Goal: Task Accomplishment & Management: Manage account settings

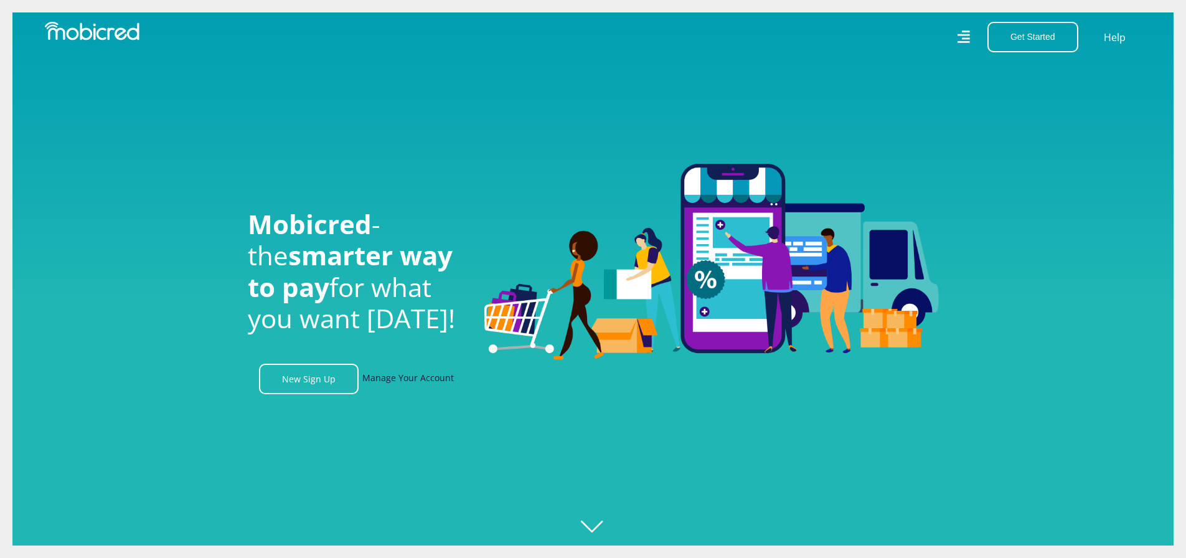
click at [426, 380] on link "Manage Your Account" at bounding box center [408, 379] width 92 height 31
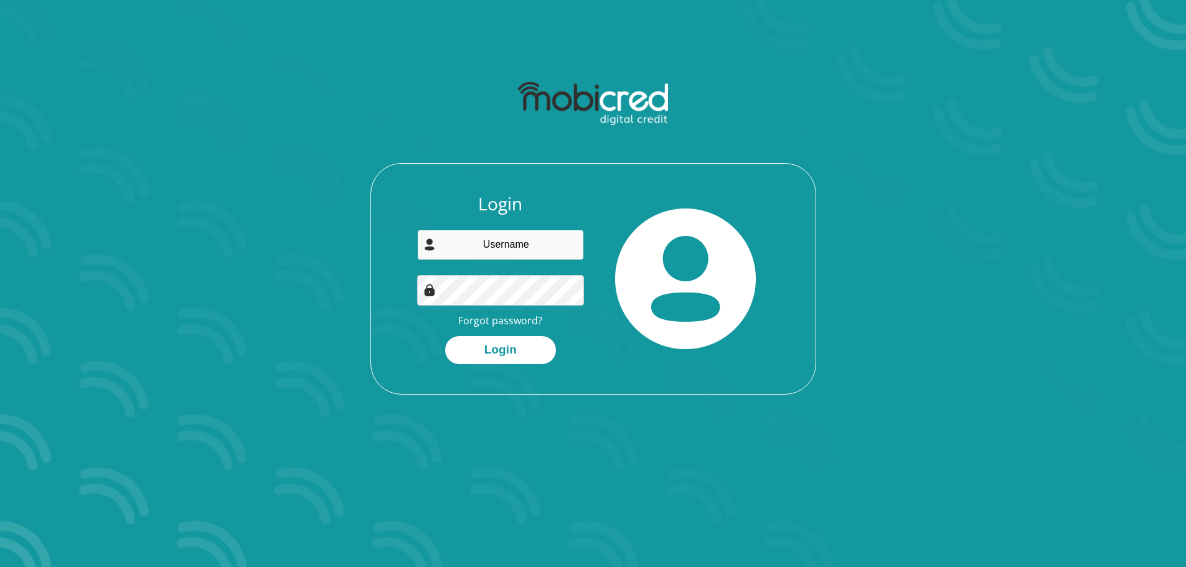
click at [524, 249] on input "email" at bounding box center [500, 245] width 167 height 31
type input "[EMAIL_ADDRESS][DOMAIN_NAME]"
click at [480, 326] on link "Forgot password?" at bounding box center [500, 321] width 84 height 14
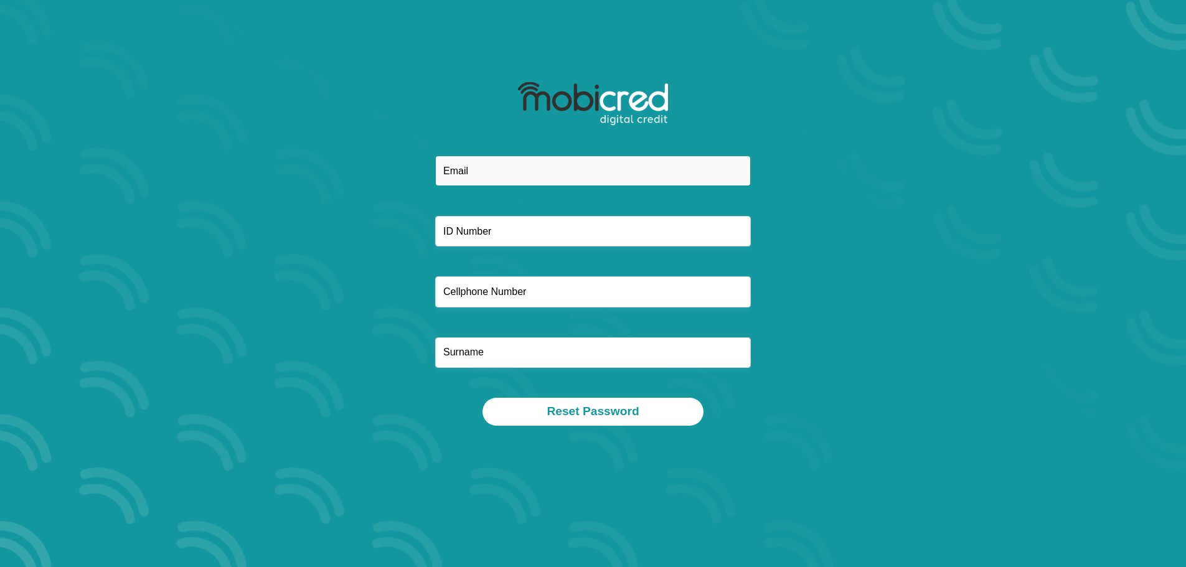
click at [535, 172] on input "email" at bounding box center [593, 171] width 316 height 31
type input "[EMAIL_ADDRESS][DOMAIN_NAME]"
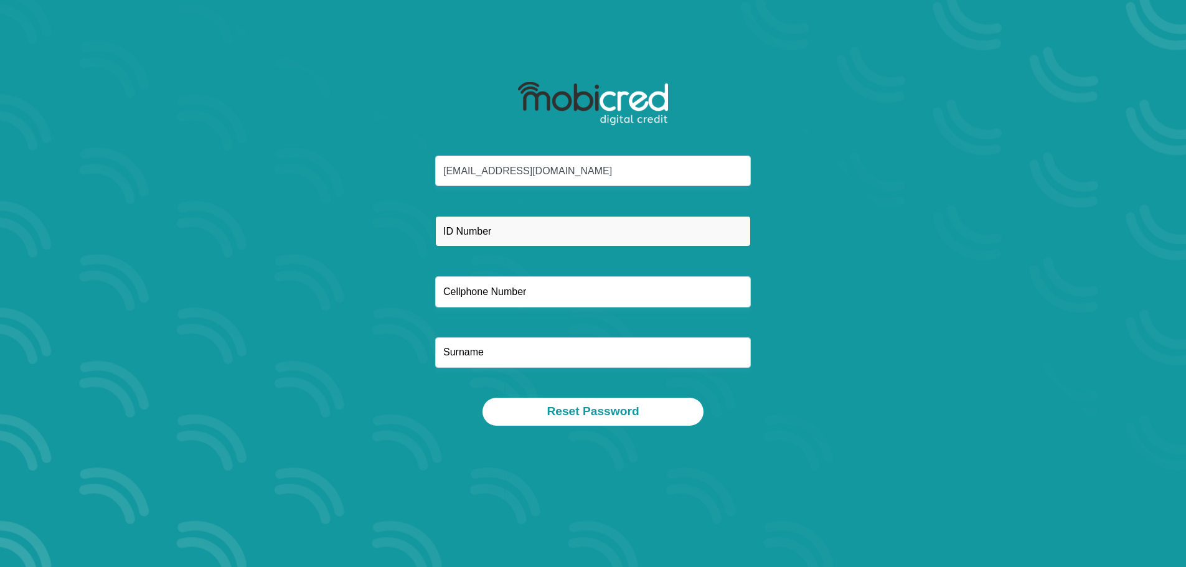
click at [520, 231] on input "text" at bounding box center [593, 231] width 316 height 31
type input "9401270938088"
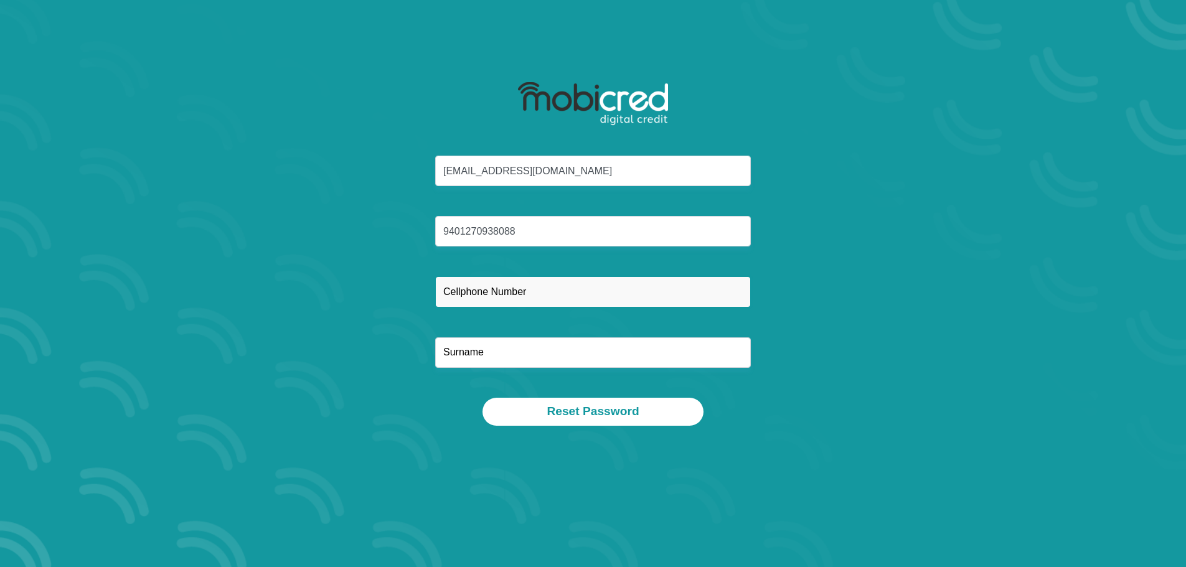
click at [484, 296] on input "text" at bounding box center [593, 291] width 316 height 31
type input "0834366643"
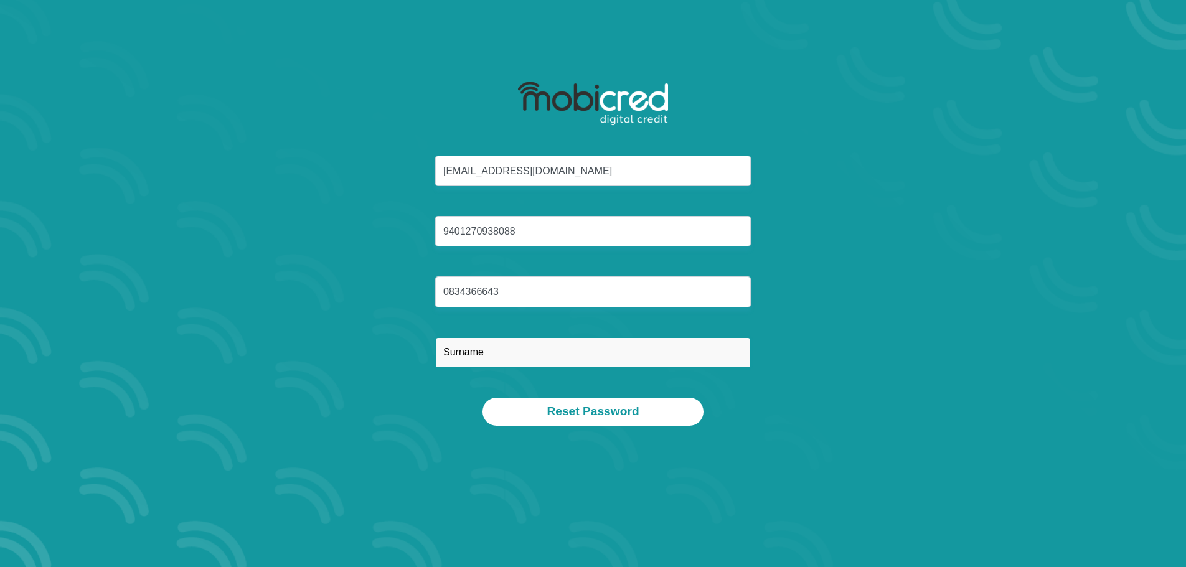
click at [484, 351] on input "text" at bounding box center [593, 352] width 316 height 31
type input "Benayo"
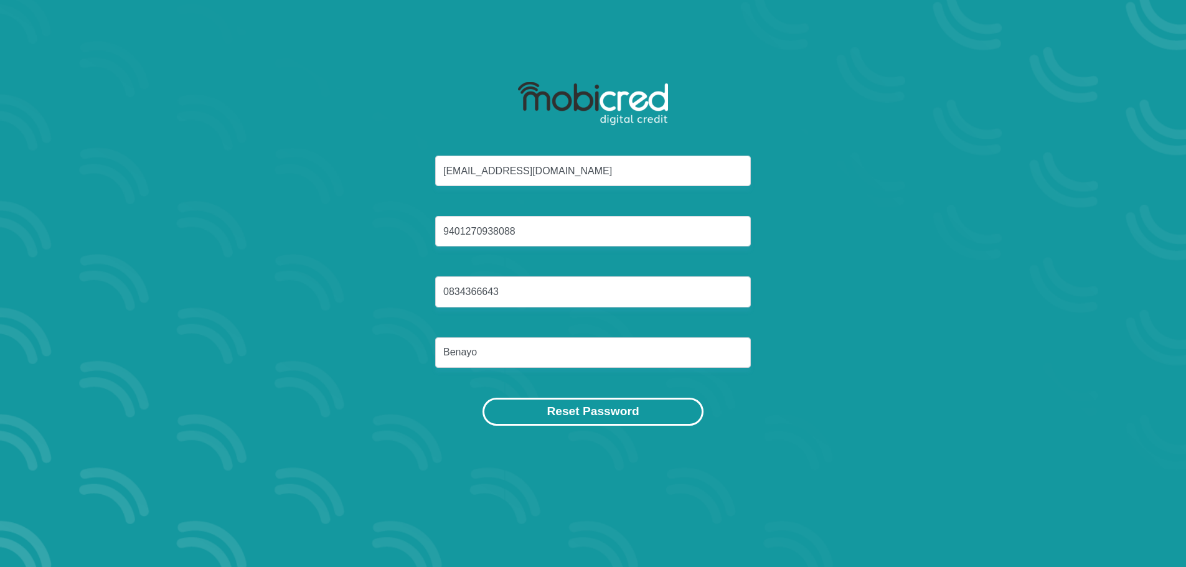
click at [581, 417] on button "Reset Password" at bounding box center [593, 412] width 220 height 28
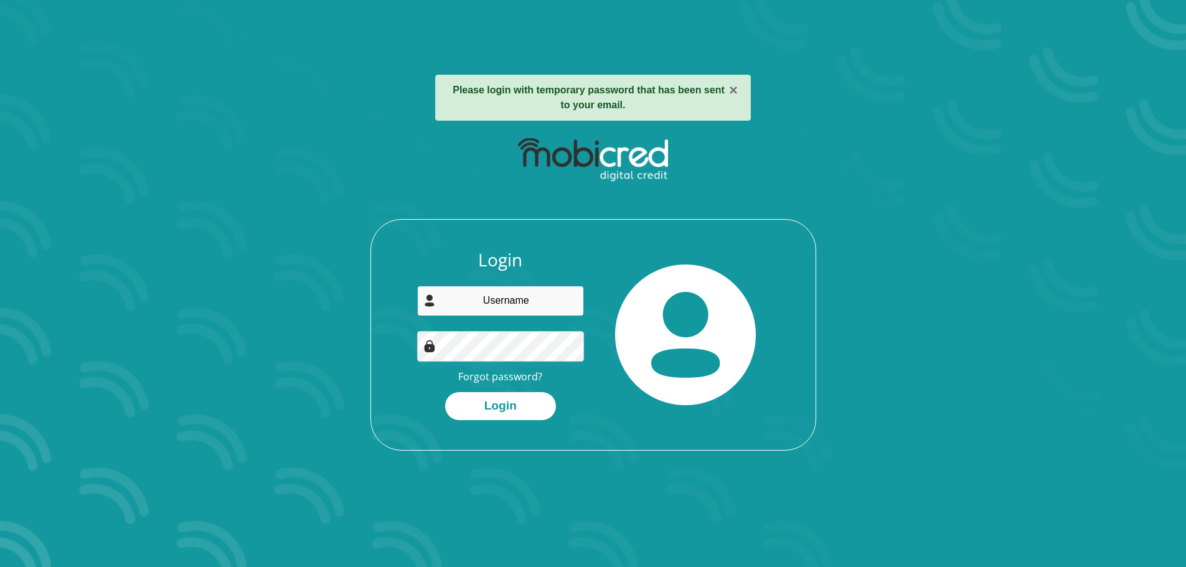
click at [485, 300] on input "email" at bounding box center [500, 301] width 167 height 31
type input "[EMAIL_ADDRESS][DOMAIN_NAME]"
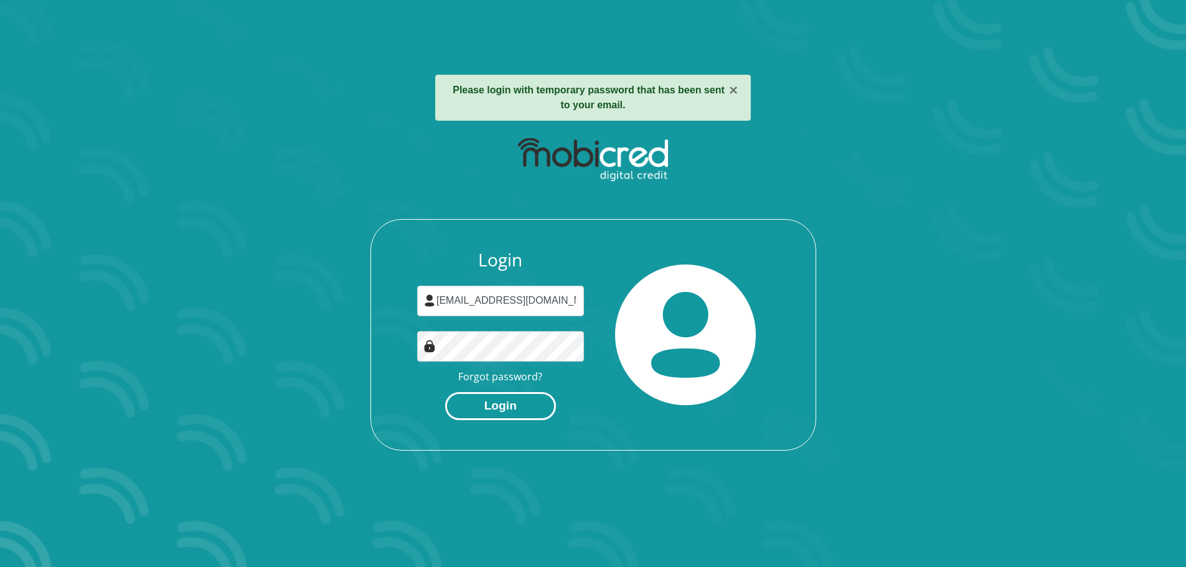
click at [524, 413] on button "Login" at bounding box center [500, 406] width 111 height 28
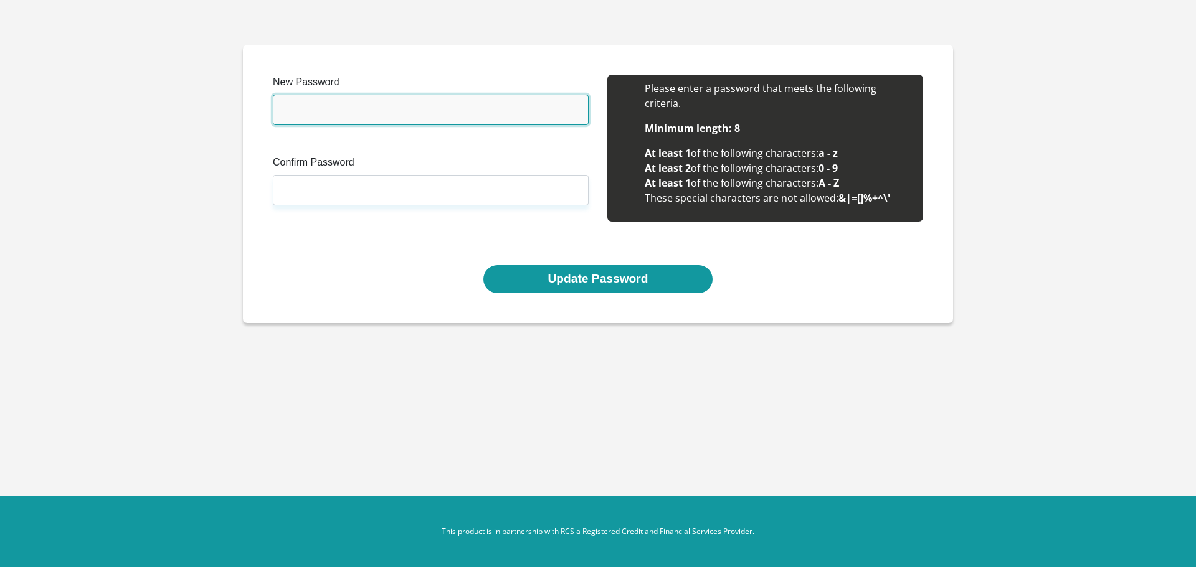
click at [321, 108] on input "New Password" at bounding box center [431, 110] width 316 height 31
type input "Mbalentle2013"
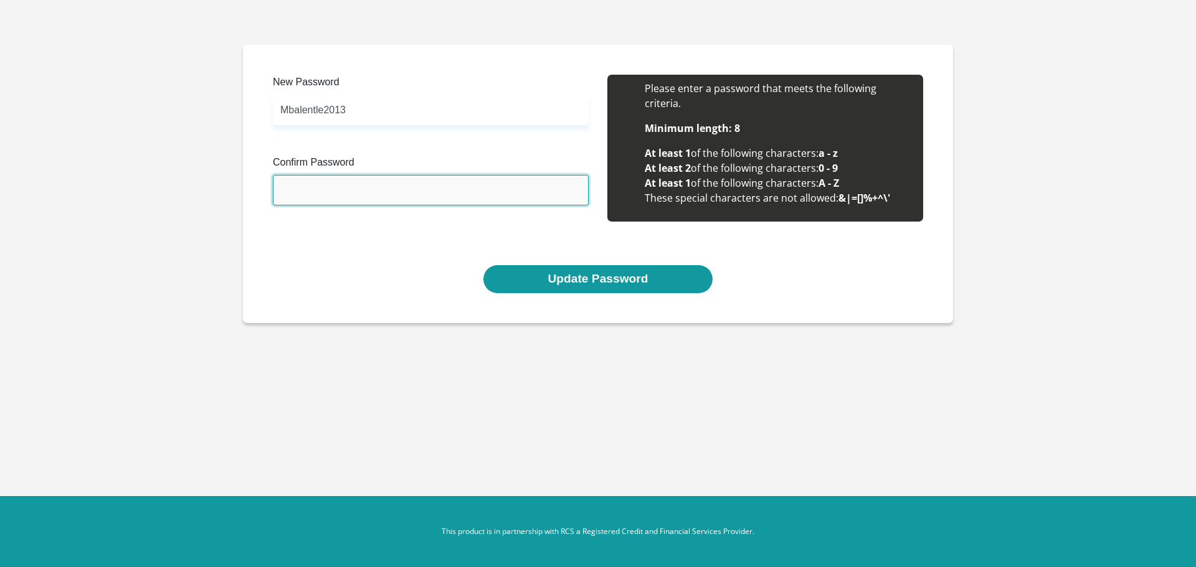
click at [321, 184] on input "Confirm Password" at bounding box center [431, 190] width 316 height 31
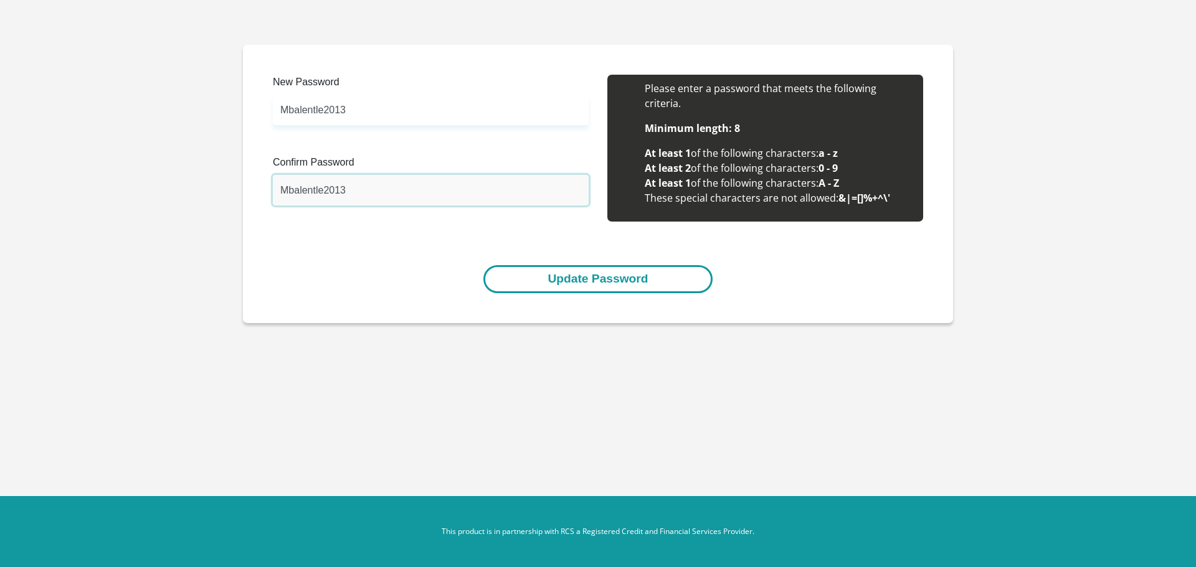
type input "Mbalentle2013"
click at [630, 280] on button "Update Password" at bounding box center [597, 279] width 229 height 28
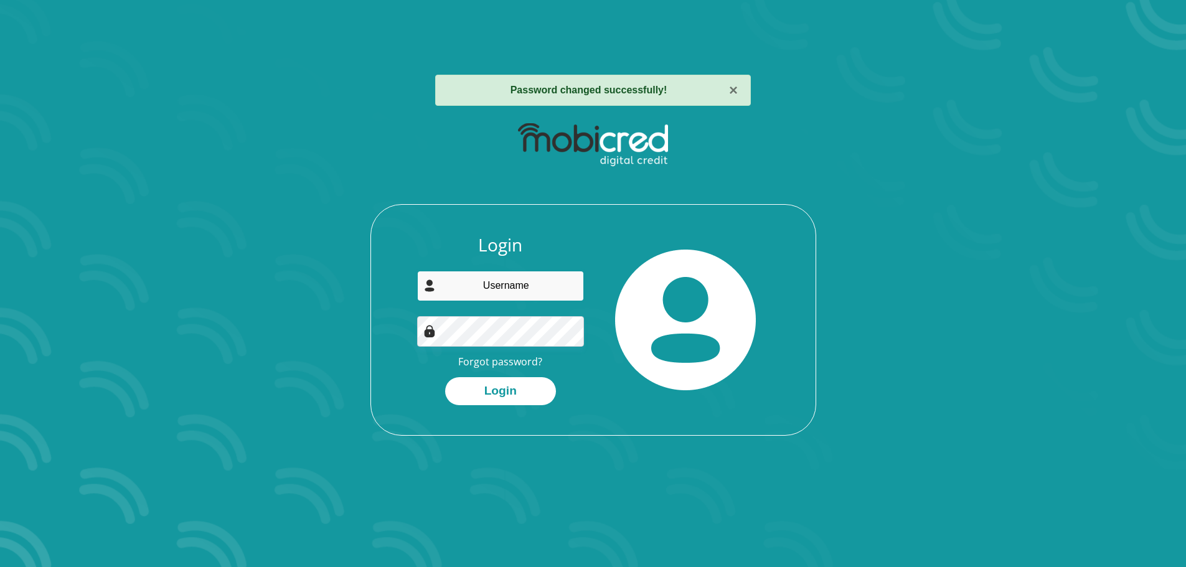
click at [525, 271] on input "email" at bounding box center [500, 286] width 167 height 31
type input "[EMAIL_ADDRESS][DOMAIN_NAME]"
click at [488, 385] on button "Login" at bounding box center [500, 391] width 111 height 28
